Goal: Task Accomplishment & Management: Manage account settings

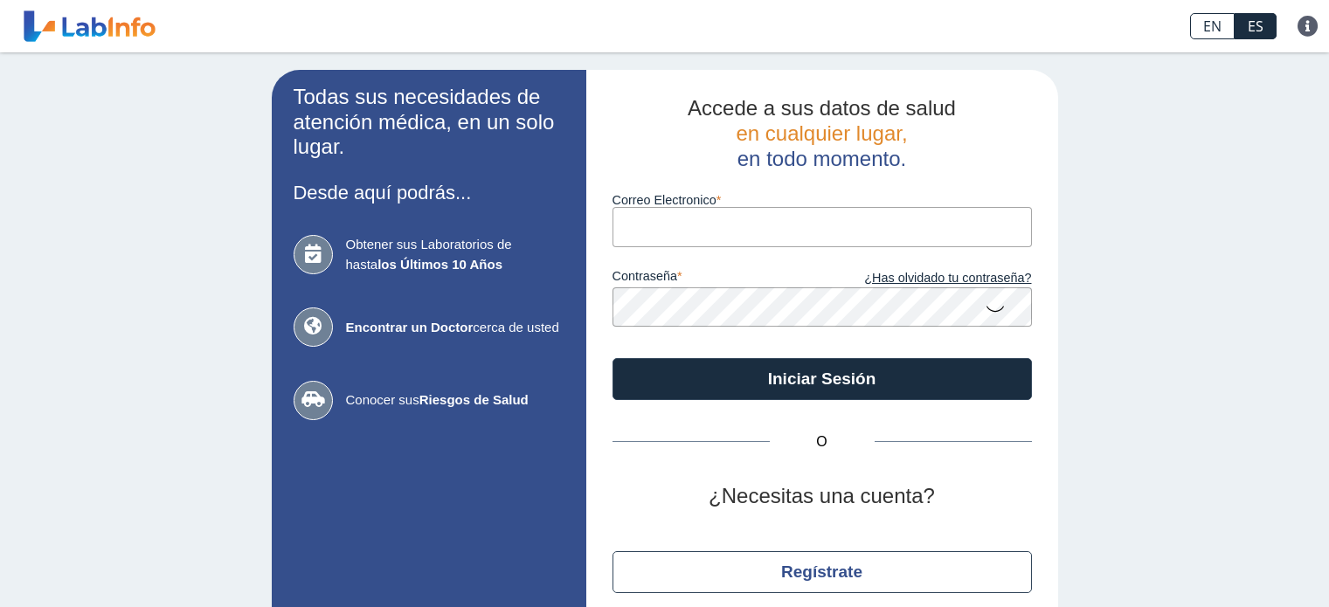
click at [653, 210] on input "Correo Electronico" at bounding box center [822, 226] width 419 height 39
type input "[EMAIL_ADDRESS][DOMAIN_NAME]"
click at [613, 358] on button "Iniciar Sesión" at bounding box center [822, 379] width 419 height 42
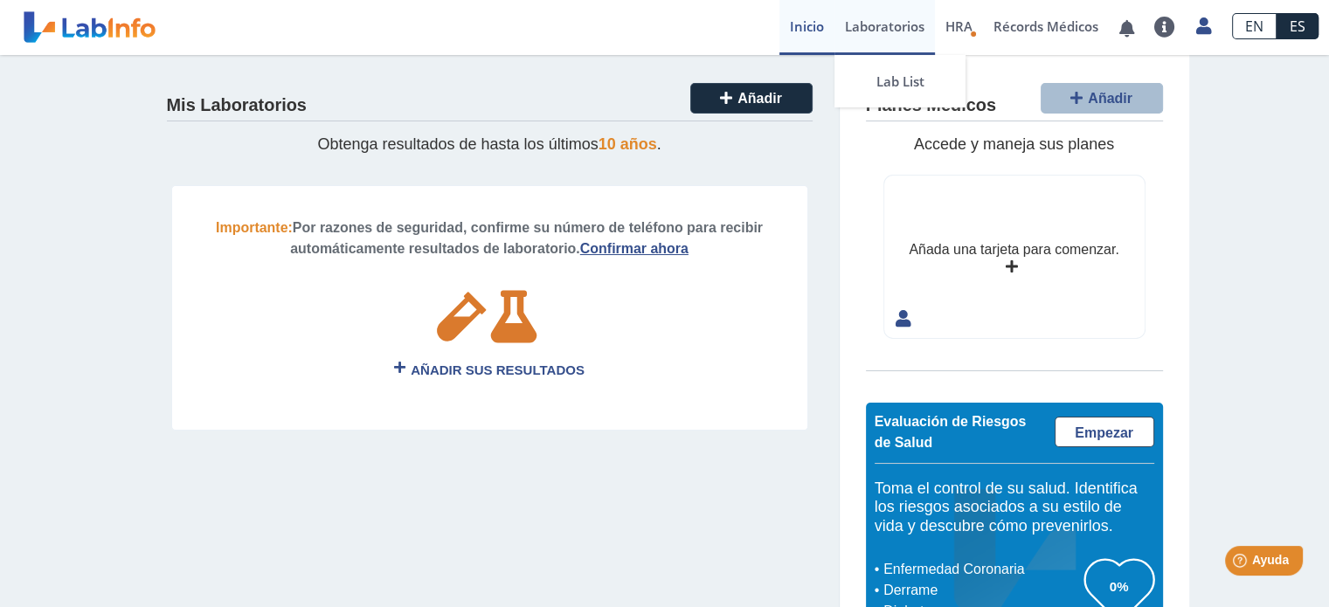
click at [880, 24] on link "Laboratorios" at bounding box center [885, 27] width 101 height 55
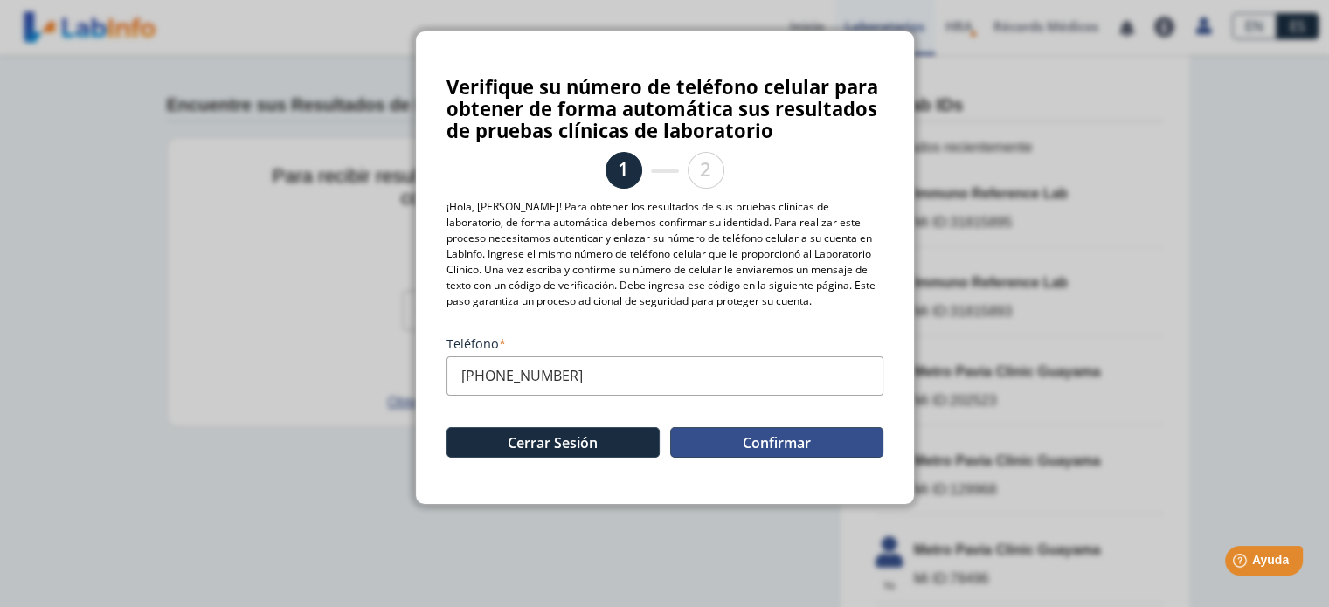
click at [734, 436] on button "Confirmar" at bounding box center [776, 442] width 213 height 31
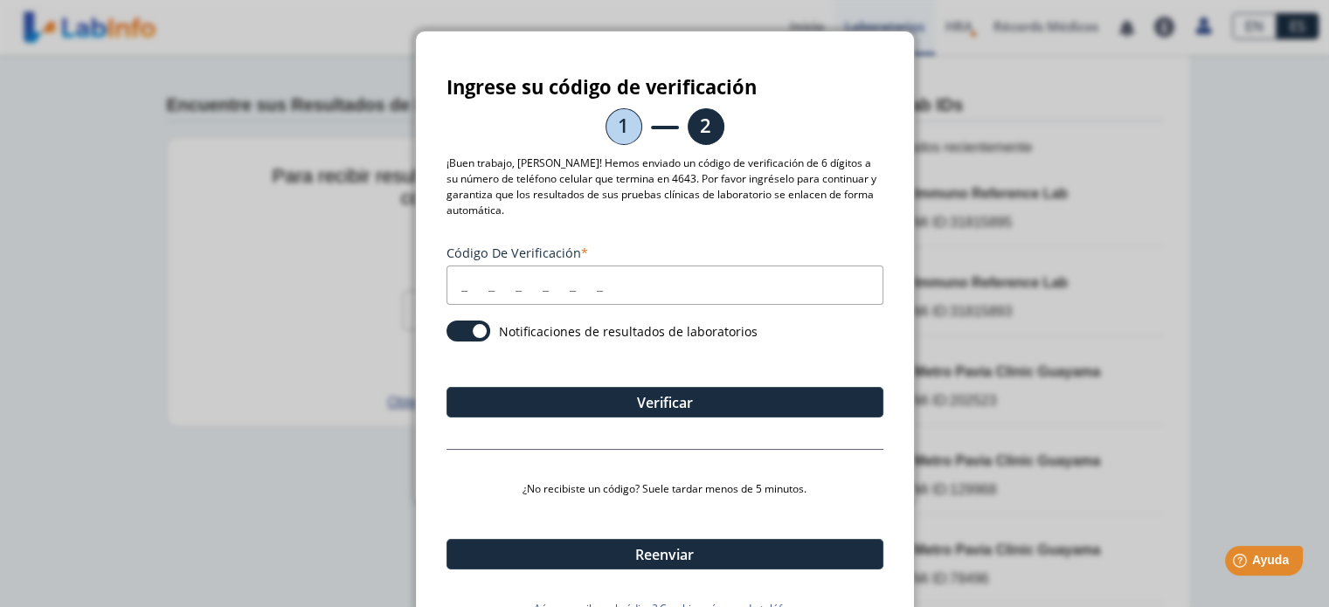
click at [460, 271] on input "Código de verificación" at bounding box center [665, 285] width 437 height 39
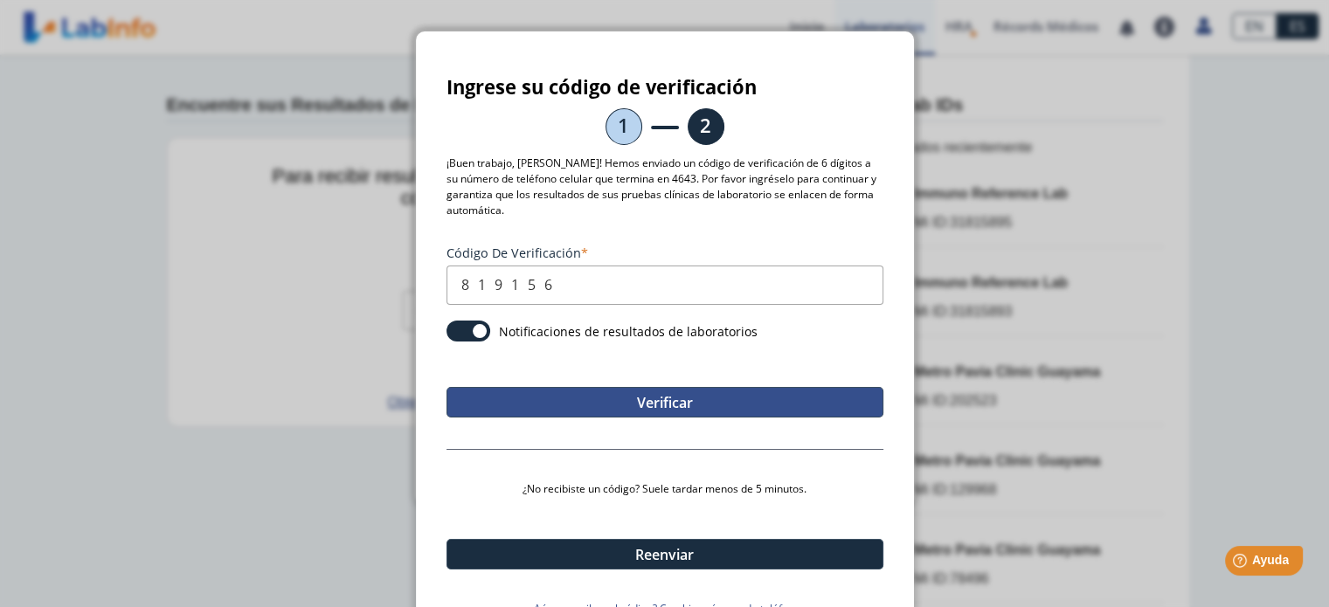
type input "819156"
click at [639, 387] on button "Verificar" at bounding box center [665, 402] width 437 height 31
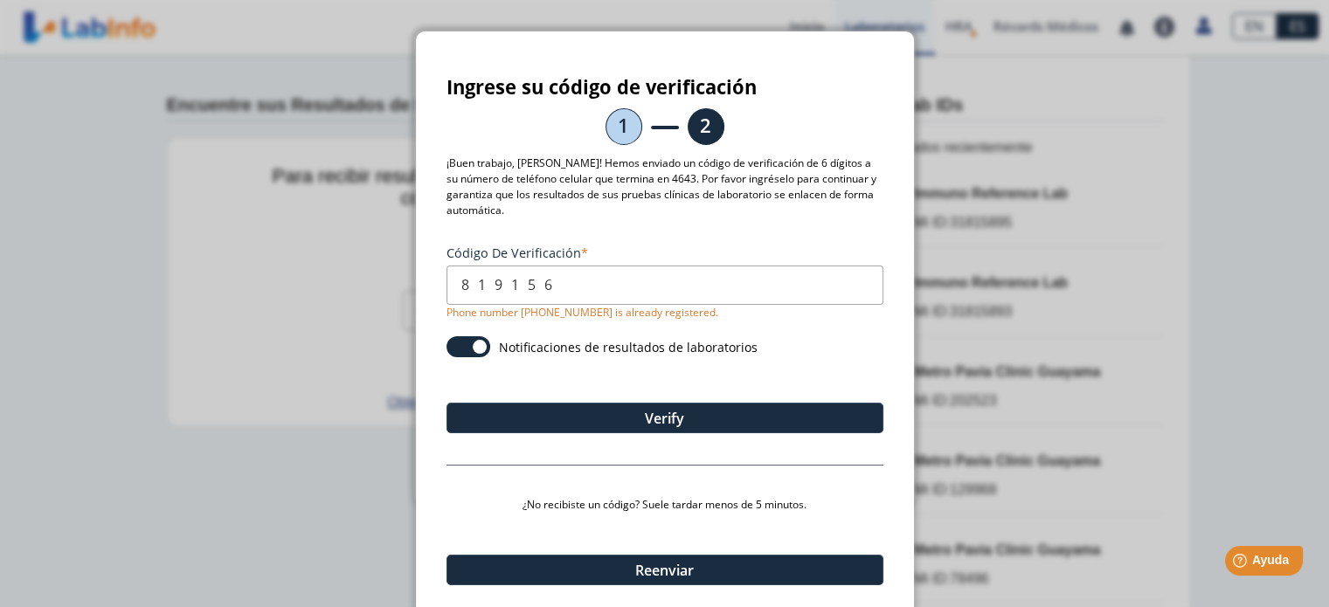
click at [881, 38] on div "Ingrese su código de verificación 1 2 ¡Buen trabajo, [PERSON_NAME]! Hemos envia…" at bounding box center [665, 347] width 498 height 632
click at [996, 84] on ngb-modal-window "Ingrese su código de verificación 1 2 ¡Buen trabajo, [PERSON_NAME]! Hemos envia…" at bounding box center [664, 303] width 1329 height 607
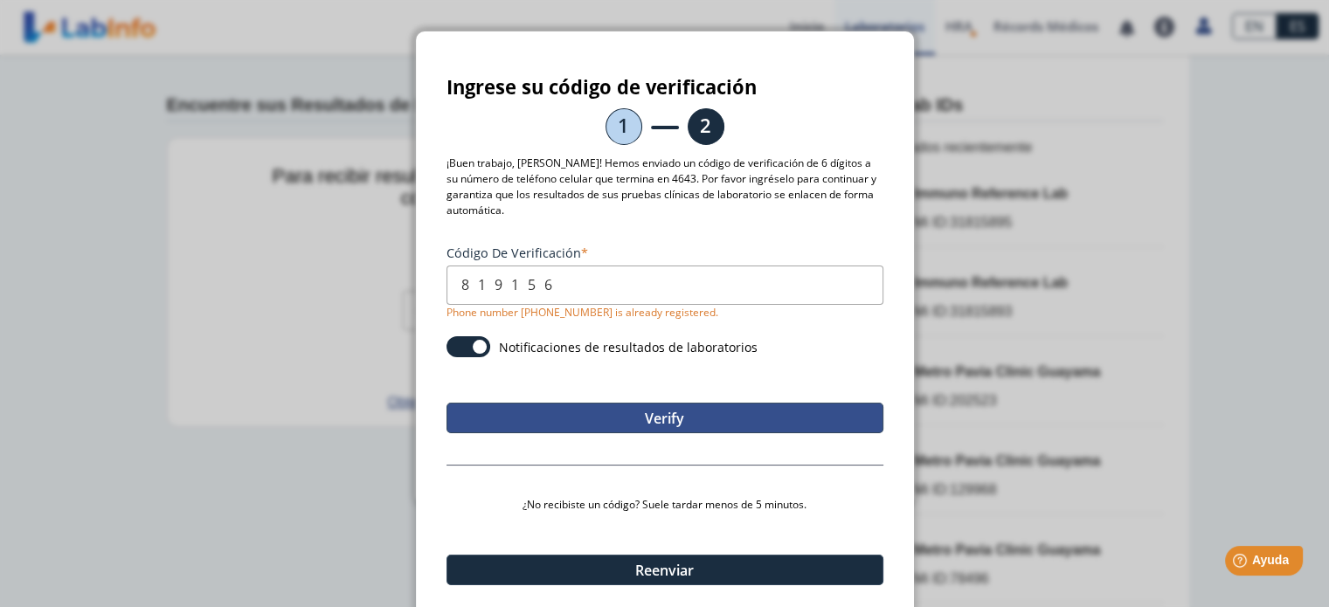
click at [665, 403] on button "Verify" at bounding box center [665, 418] width 437 height 31
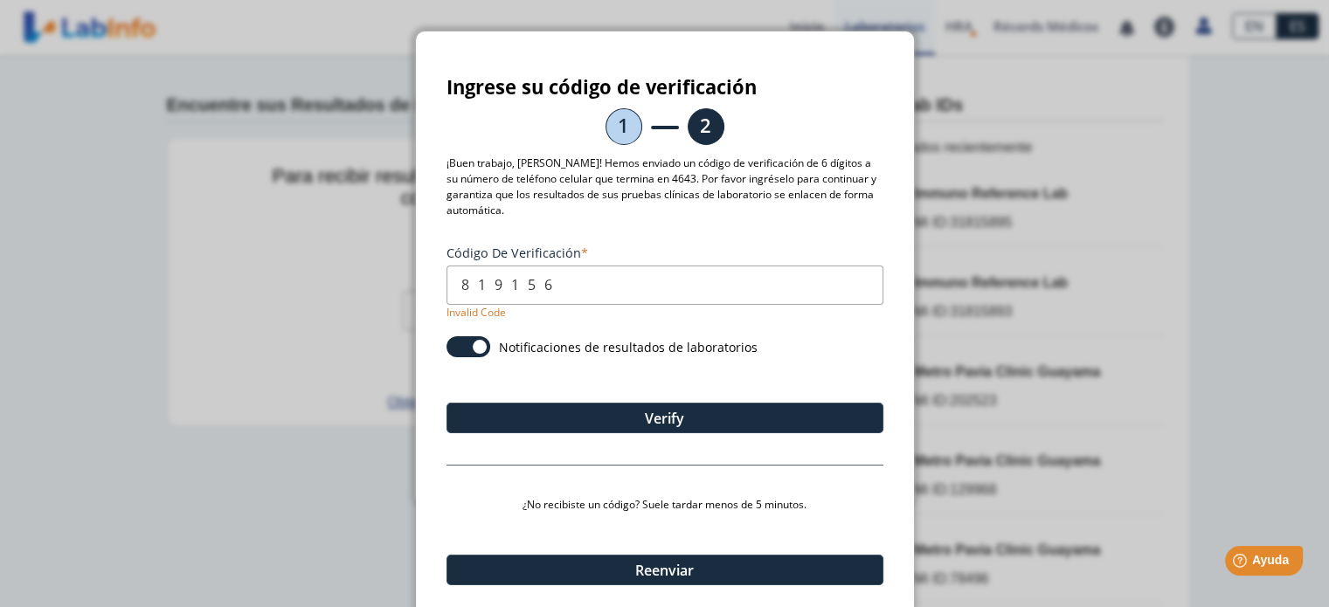
scroll to position [39, 0]
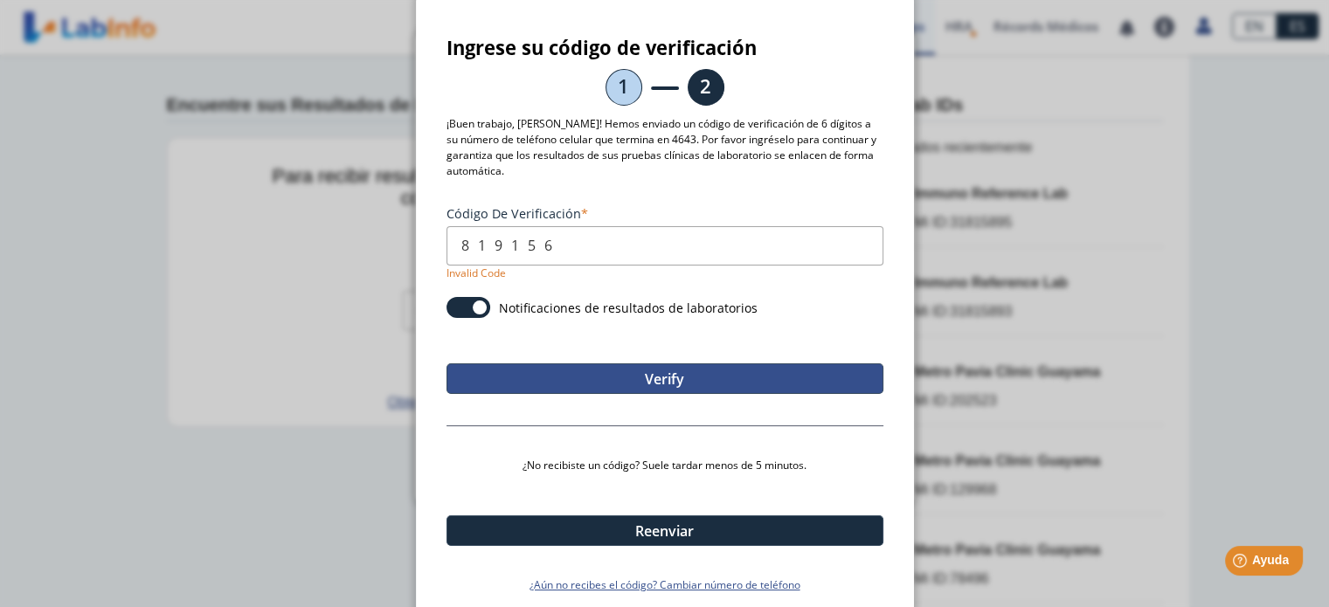
click at [677, 364] on button "Verify" at bounding box center [665, 379] width 437 height 31
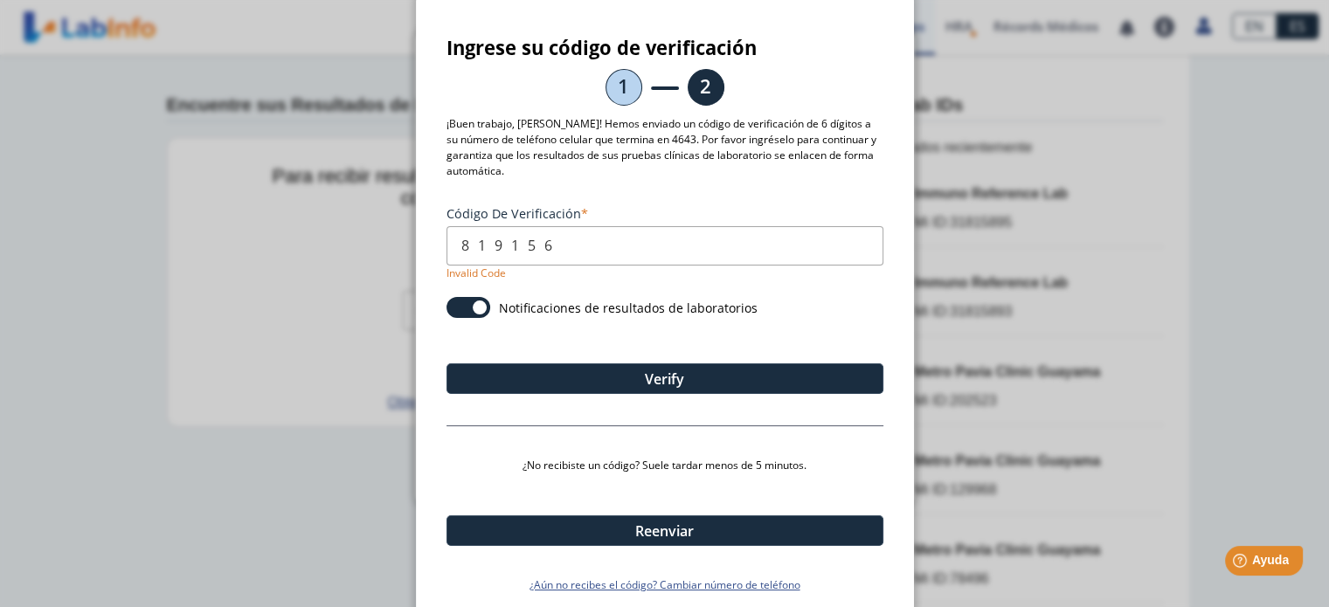
click at [904, 32] on div "Ingrese su código de verificación 1 2 ¡Buen trabajo, [PERSON_NAME]! Hemos envia…" at bounding box center [665, 308] width 498 height 632
click at [1122, 107] on ngb-modal-window "Ingrese su código de verificación 1 2 ¡Buen trabajo, [PERSON_NAME]! Hemos envia…" at bounding box center [664, 303] width 1329 height 607
click at [211, 268] on ngb-modal-window "Ingrese su código de verificación 1 2 ¡Buen trabajo, [PERSON_NAME]! Hemos envia…" at bounding box center [664, 303] width 1329 height 607
click at [823, 59] on section "Ingrese su código de verificación 1 2 ¡Buen trabajo, [PERSON_NAME]! Hemos envia…" at bounding box center [665, 315] width 437 height 557
click at [1251, 368] on ngb-modal-window "Ingrese su código de verificación 1 2 ¡Buen trabajo, [PERSON_NAME]! Hemos envia…" at bounding box center [664, 303] width 1329 height 607
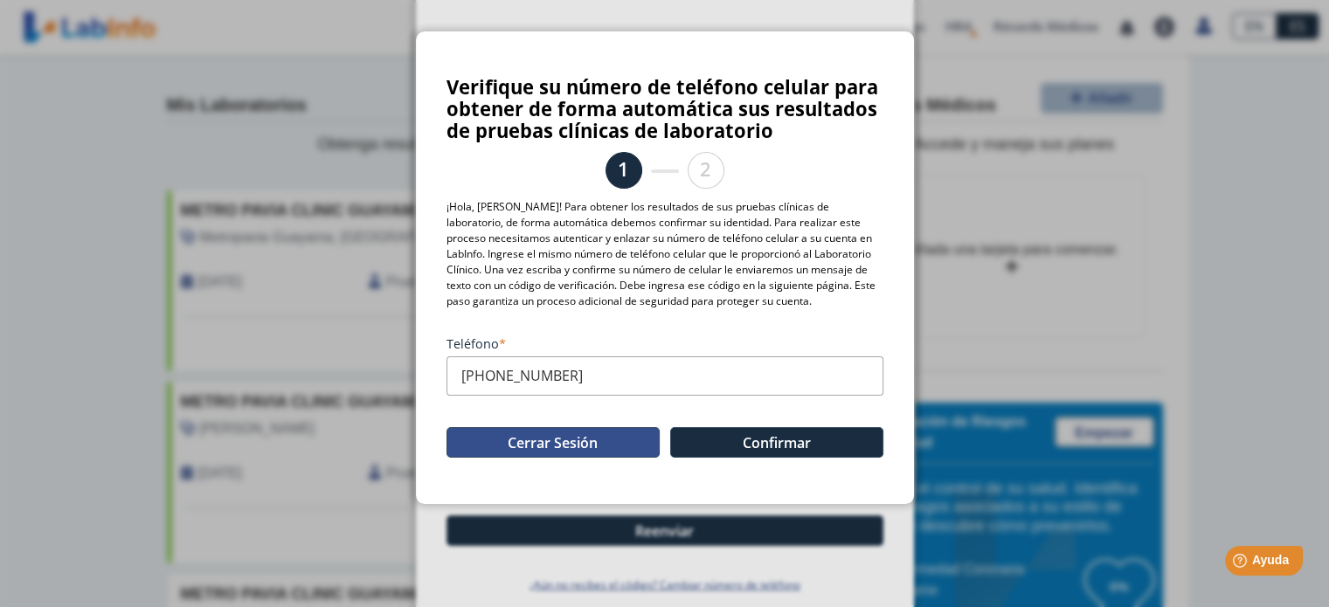
click at [521, 441] on button "Cerrar Sesión" at bounding box center [553, 442] width 213 height 31
